Goal: Information Seeking & Learning: Learn about a topic

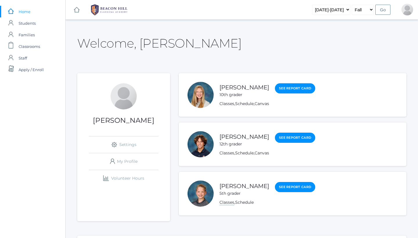
click at [229, 204] on link "Classes" at bounding box center [226, 203] width 15 height 6
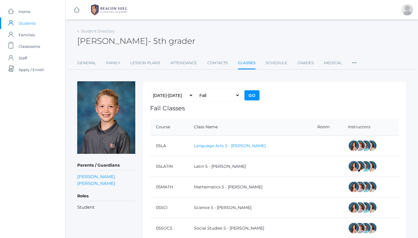
click at [219, 144] on link "Language Arts 5 - [PERSON_NAME]" at bounding box center [230, 145] width 72 height 5
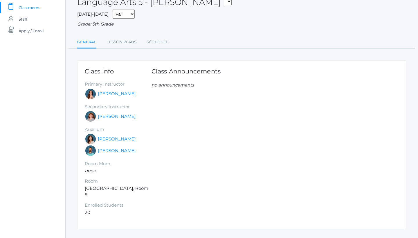
scroll to position [41, 0]
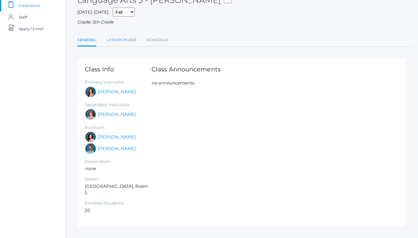
click at [129, 39] on link "Lesson Plans" at bounding box center [121, 40] width 30 height 12
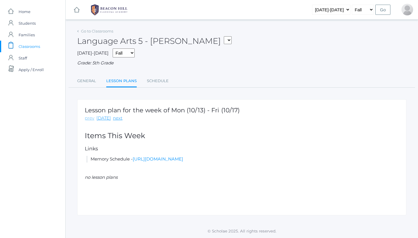
click at [91, 116] on link "prev" at bounding box center [90, 118] width 10 height 7
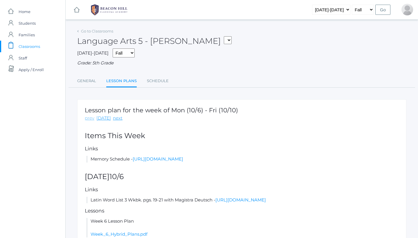
click at [91, 116] on link "prev" at bounding box center [90, 118] width 10 height 7
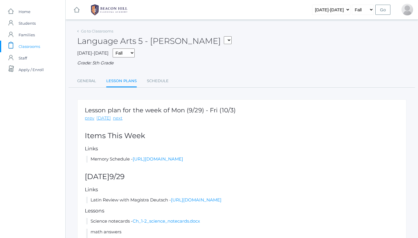
click at [91, 116] on link "prev" at bounding box center [90, 118] width 10 height 7
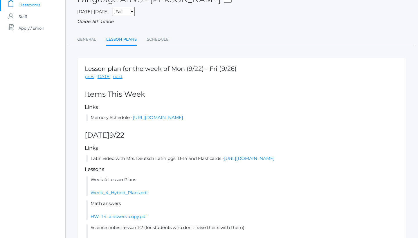
scroll to position [43, 0]
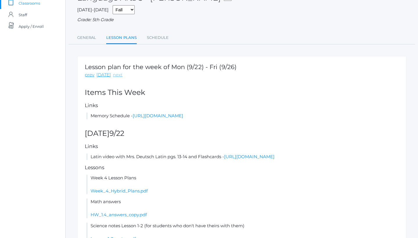
click at [119, 73] on link "next" at bounding box center [118, 75] width 10 height 7
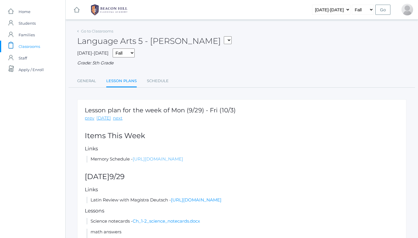
click at [158, 157] on link "[URL][DOMAIN_NAME]" at bounding box center [158, 159] width 50 height 6
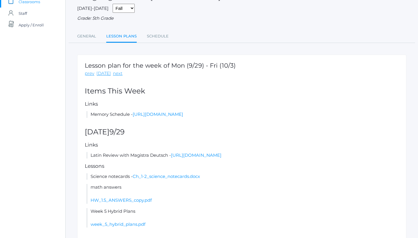
scroll to position [45, 0]
click at [200, 157] on link "[URL][DOMAIN_NAME]" at bounding box center [196, 155] width 50 height 6
